Goal: Task Accomplishment & Management: Complete application form

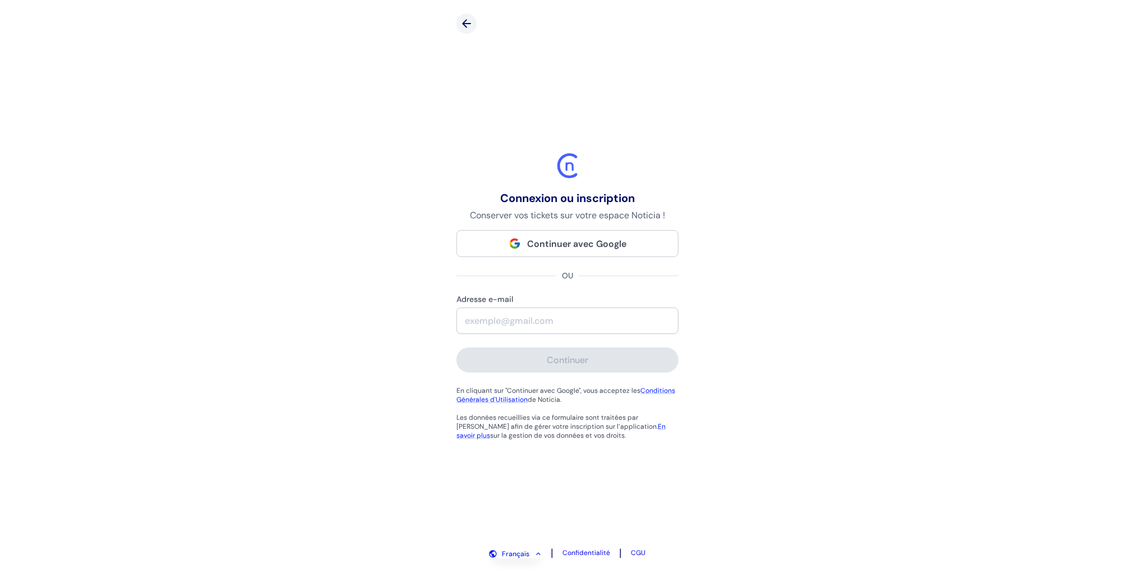
click at [533, 246] on span "Continuer avec Google" at bounding box center [577, 244] width 99 height 12
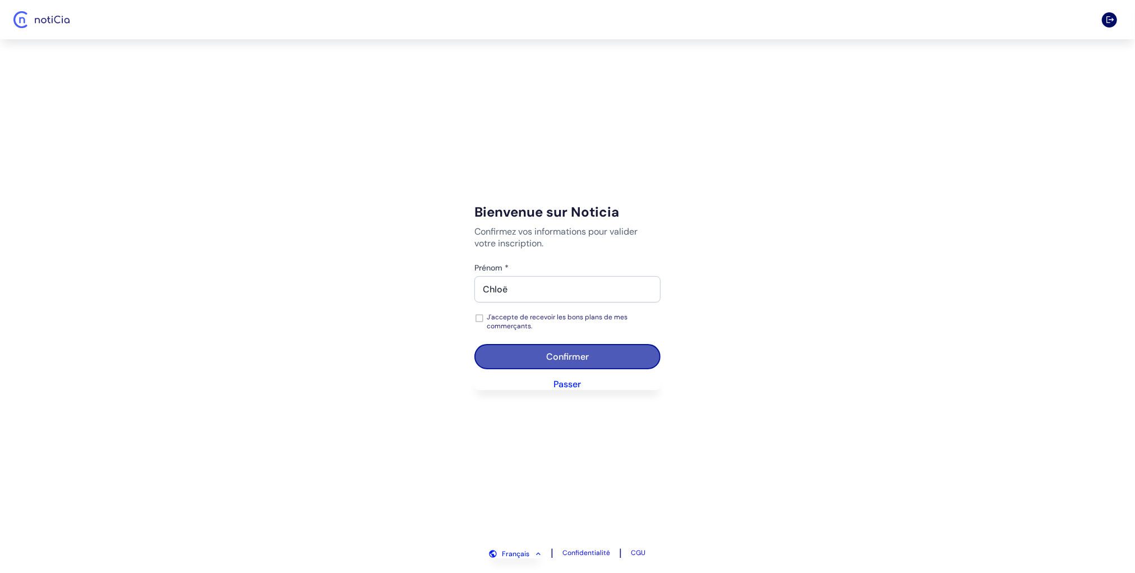
click at [564, 357] on div "Confirmer" at bounding box center [567, 357] width 43 height 12
